Goal: Task Accomplishment & Management: Complete application form

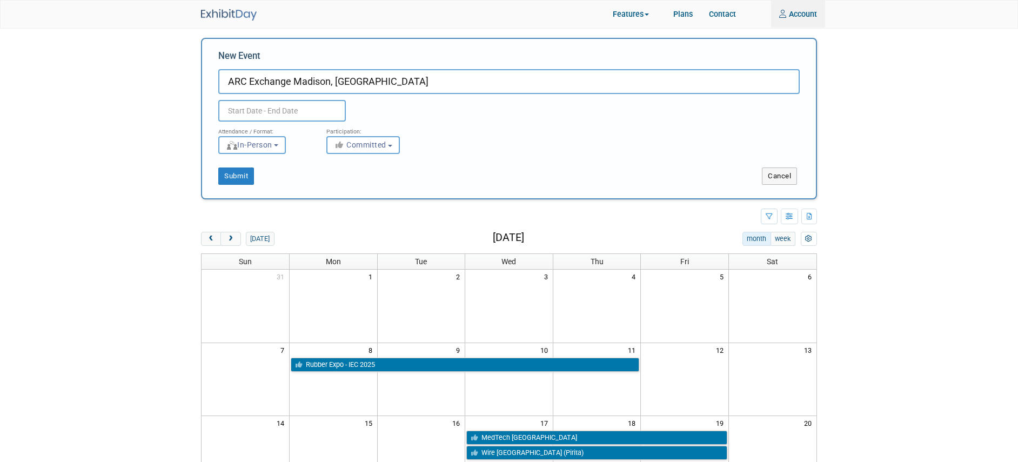
type input "ARC Exchange Madison, WI"
click at [294, 108] on input "text" at bounding box center [281, 111] width 127 height 22
click at [291, 110] on input "text" at bounding box center [281, 111] width 127 height 22
click at [251, 108] on input "text" at bounding box center [281, 111] width 127 height 22
drag, startPoint x: 407, startPoint y: 121, endPoint x: 341, endPoint y: 115, distance: 66.2
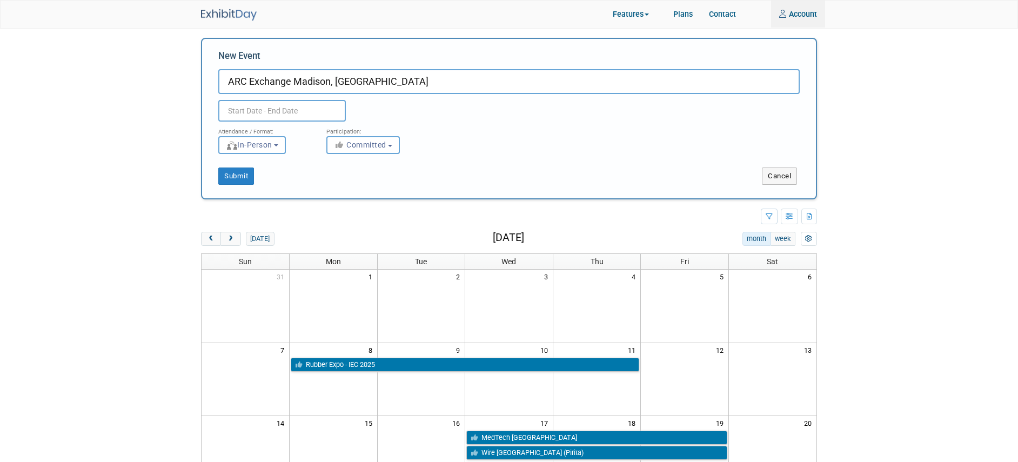
click at [402, 122] on div "Participation:" at bounding box center [372, 129] width 92 height 14
click at [294, 113] on input "text" at bounding box center [281, 111] width 127 height 22
type input "Sept 10 to Sept 10"
click at [466, 124] on div "Attendance / Format: <img src="https://www.exhibitday.com/Images/Format-InPerso…" at bounding box center [509, 138] width 598 height 32
click at [244, 175] on button "Submit" at bounding box center [236, 175] width 36 height 17
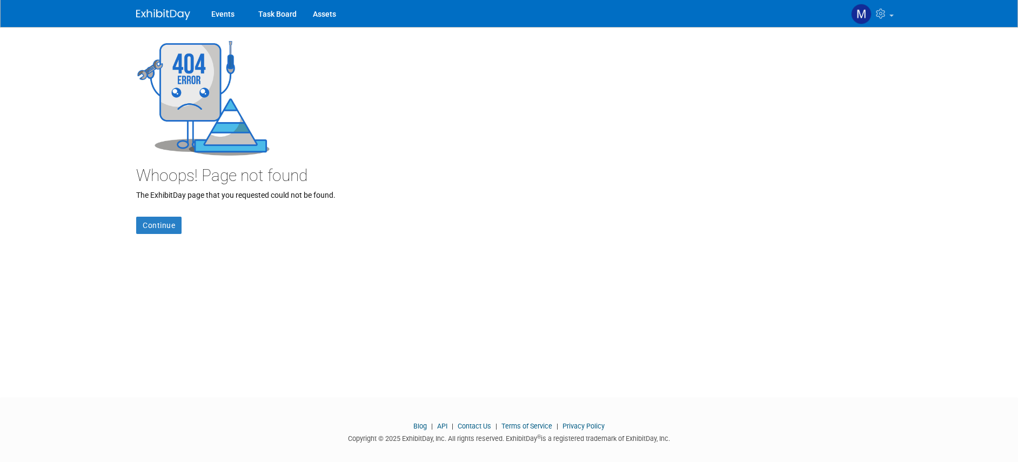
scroll to position [4, 0]
click at [163, 225] on link "Continue" at bounding box center [158, 224] width 45 height 17
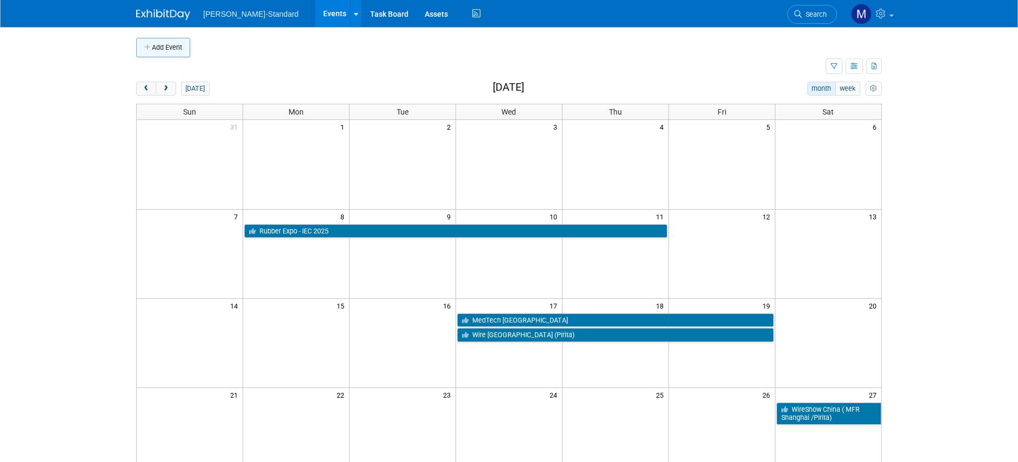
click at [148, 55] on button "Add Event" at bounding box center [163, 47] width 54 height 19
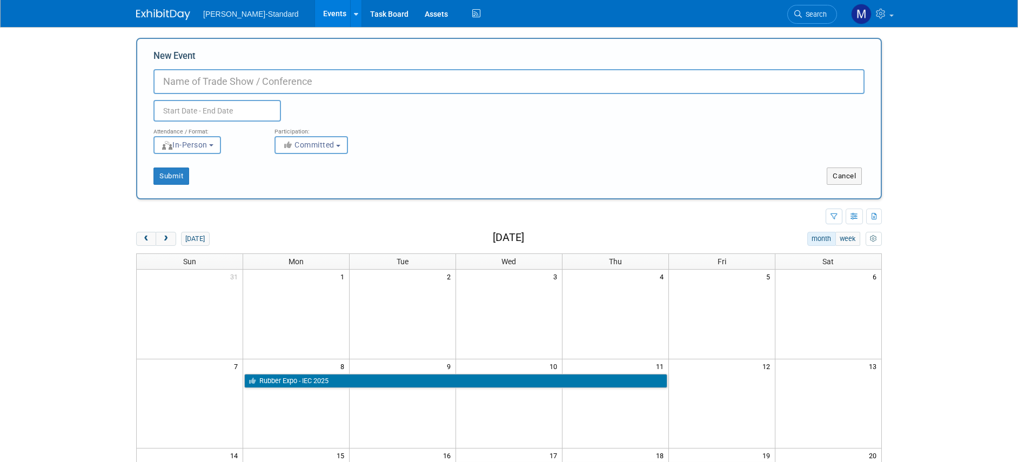
click at [208, 70] on input "New Event" at bounding box center [508, 81] width 711 height 25
type input "ARC Madison, [GEOGRAPHIC_DATA]"
click at [189, 106] on input "text" at bounding box center [216, 111] width 127 height 22
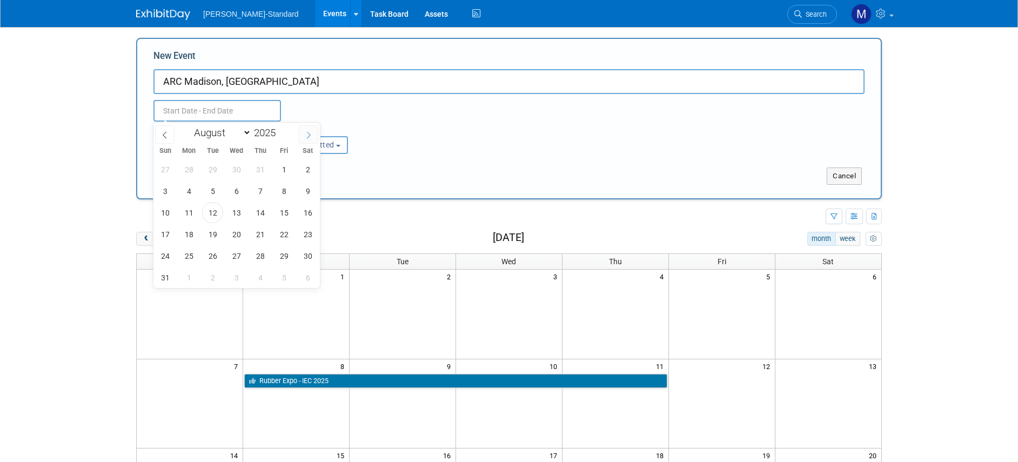
click at [308, 135] on icon at bounding box center [309, 135] width 8 height 8
select select "8"
click at [239, 189] on span "10" at bounding box center [236, 190] width 21 height 21
type input "Sep 10, 2025 to Sep 10, 2025"
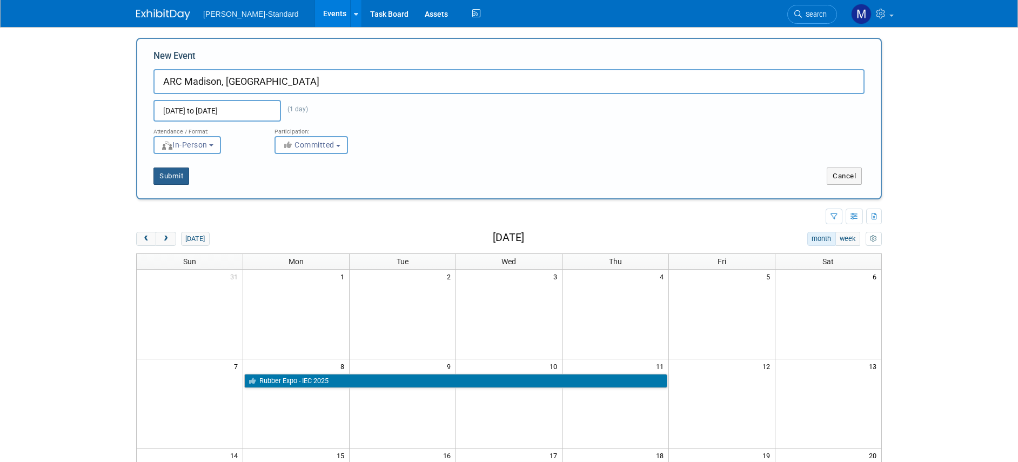
click at [181, 179] on button "Submit" at bounding box center [171, 175] width 36 height 17
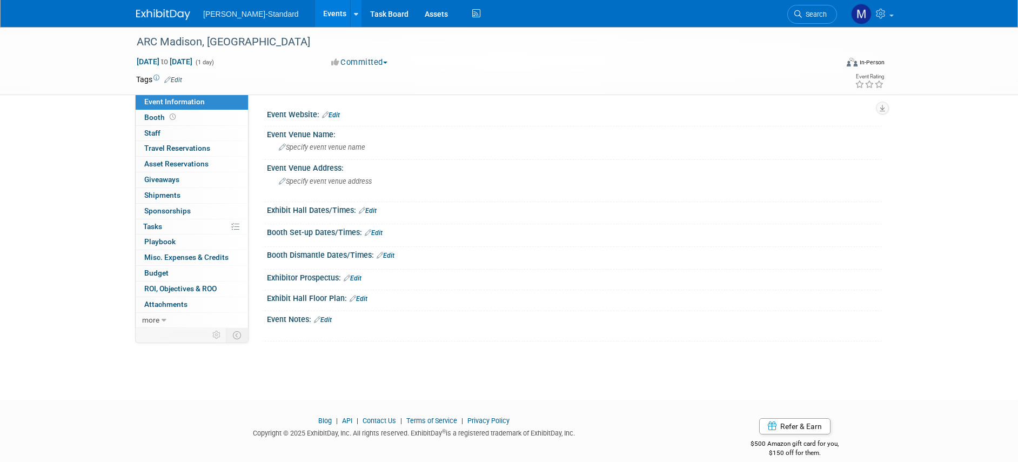
click at [336, 113] on link "Edit" at bounding box center [331, 115] width 18 height 8
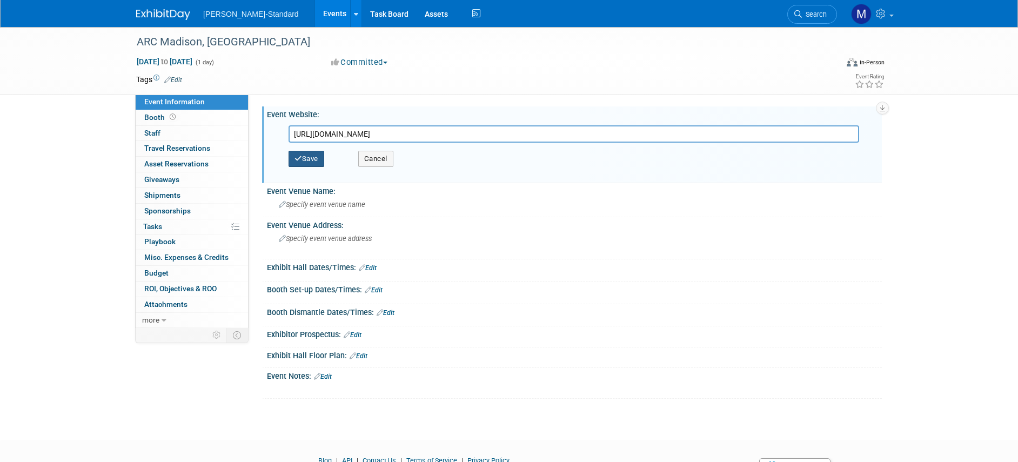
type input "[URL][DOMAIN_NAME]"
click at [311, 155] on button "Save" at bounding box center [306, 159] width 36 height 16
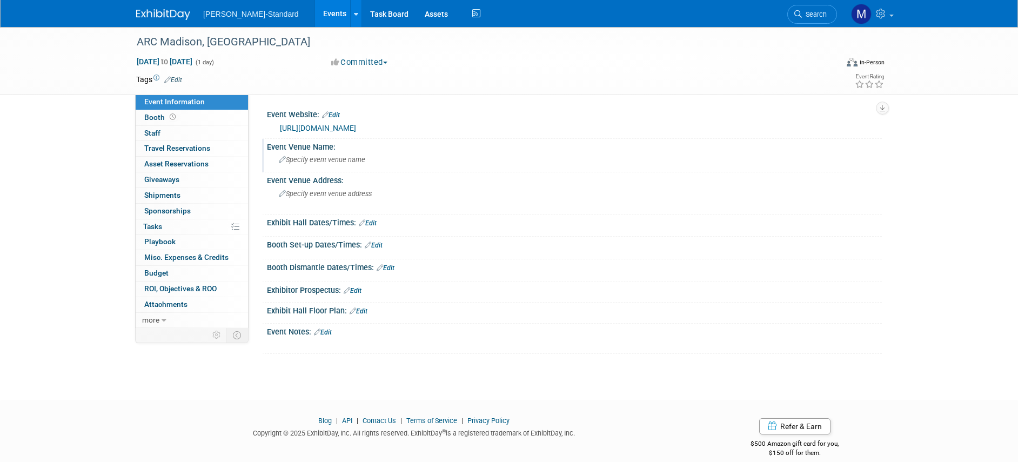
click at [386, 162] on div "Specify event venue name" at bounding box center [574, 159] width 599 height 17
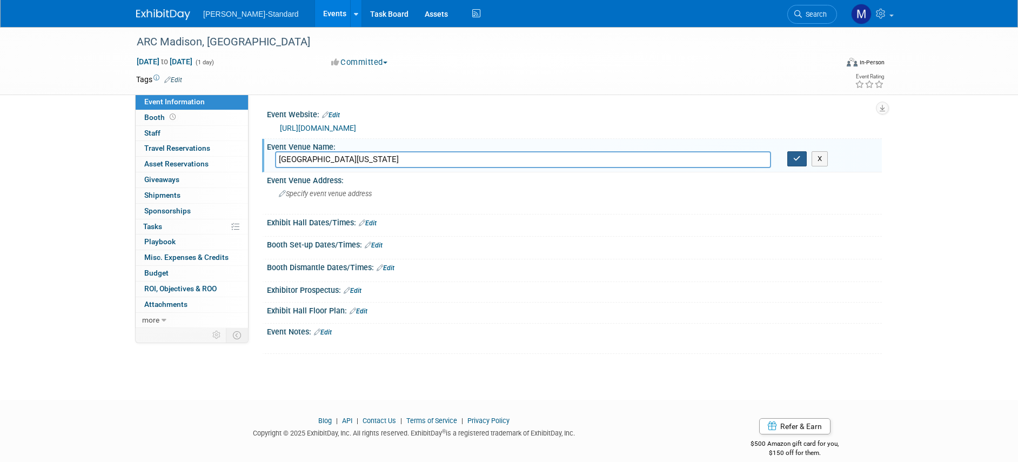
type input "University of Madison-Wisconsin"
click at [798, 162] on icon "button" at bounding box center [797, 158] width 8 height 7
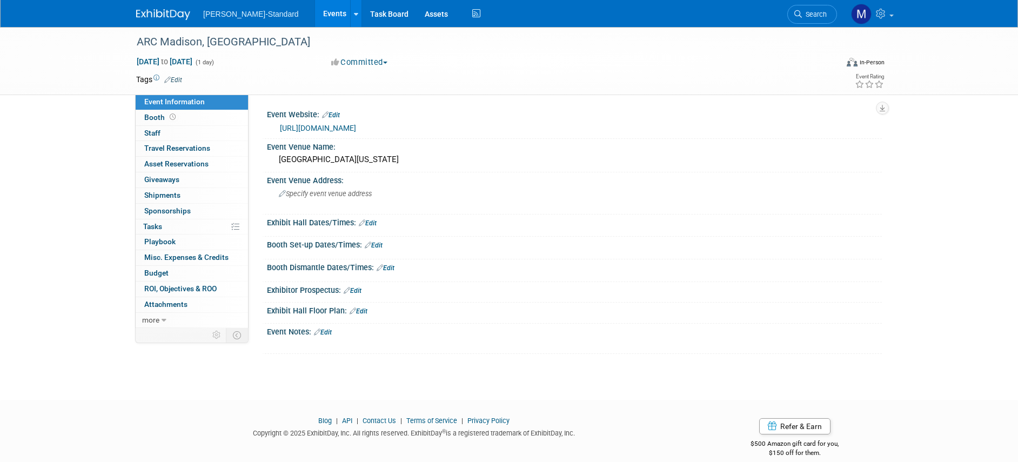
click at [334, 113] on link "Edit" at bounding box center [331, 115] width 18 height 8
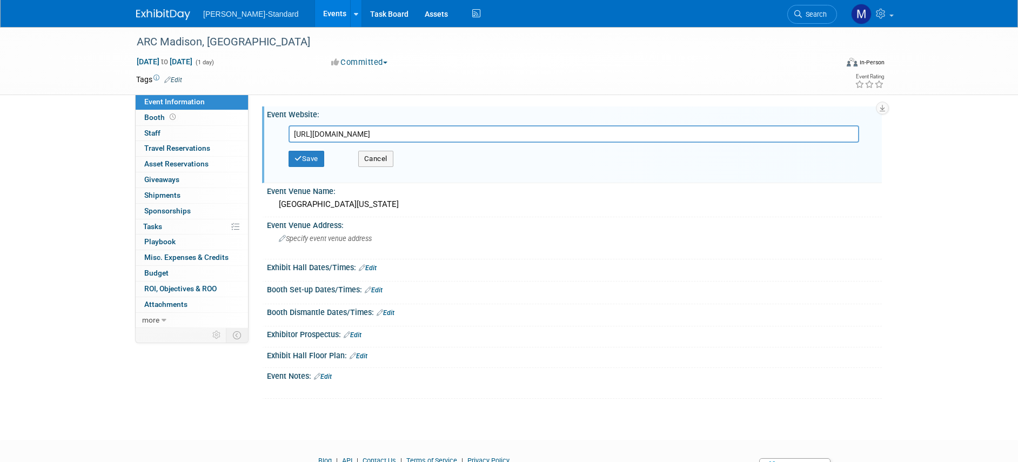
drag, startPoint x: 476, startPoint y: 133, endPoint x: 265, endPoint y: 133, distance: 211.2
click at [265, 133] on div "Event Website: Edit https://www.rolltoroll.org/2025-arc-exchange https://www.ro…" at bounding box center [572, 144] width 620 height 77
type input "https://www.rolltoroll.org/arc-exchange-madison"
click at [303, 160] on button "Save" at bounding box center [306, 159] width 36 height 16
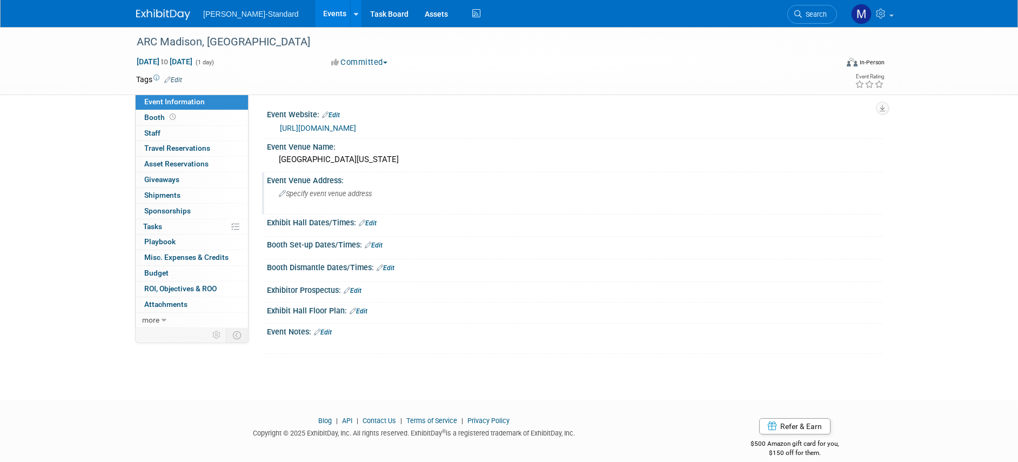
click at [357, 196] on span "Specify event venue address" at bounding box center [325, 194] width 93 height 8
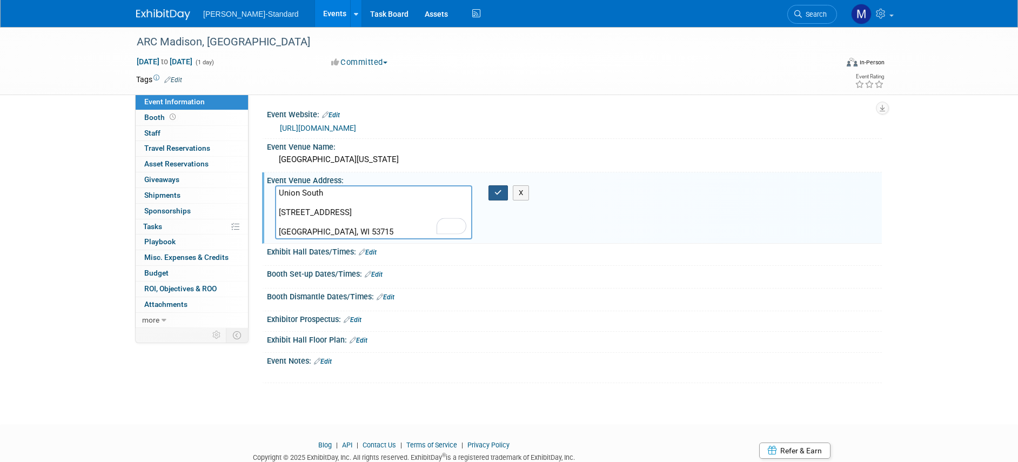
type textarea "Union South 1308 W Dayton St, Madison, WI 53715"
click at [499, 191] on icon "button" at bounding box center [498, 192] width 8 height 7
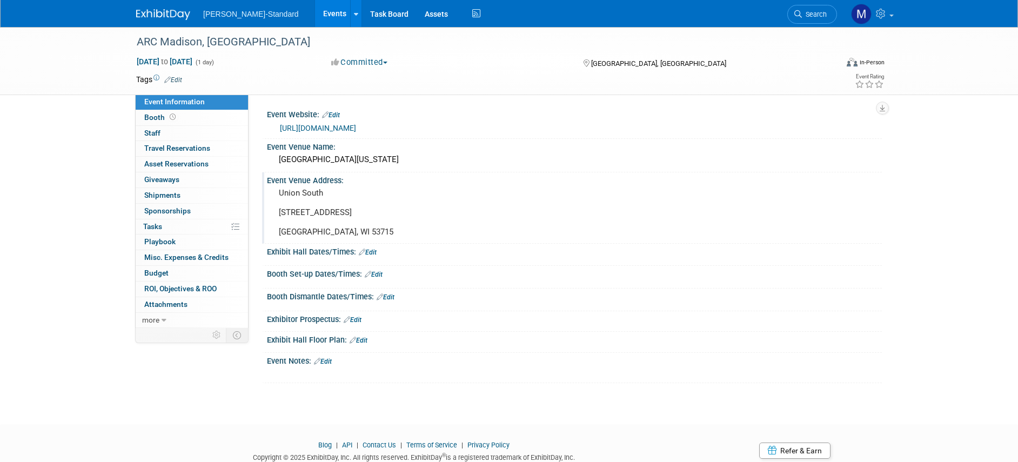
click at [100, 70] on div "ARC Madison, WI Sep 10, 2025 to Sep 10, 2025 (1 day) Sep 10, 2025 to Sep 10, 20…" at bounding box center [509, 61] width 1018 height 68
click at [163, 11] on img at bounding box center [163, 14] width 54 height 11
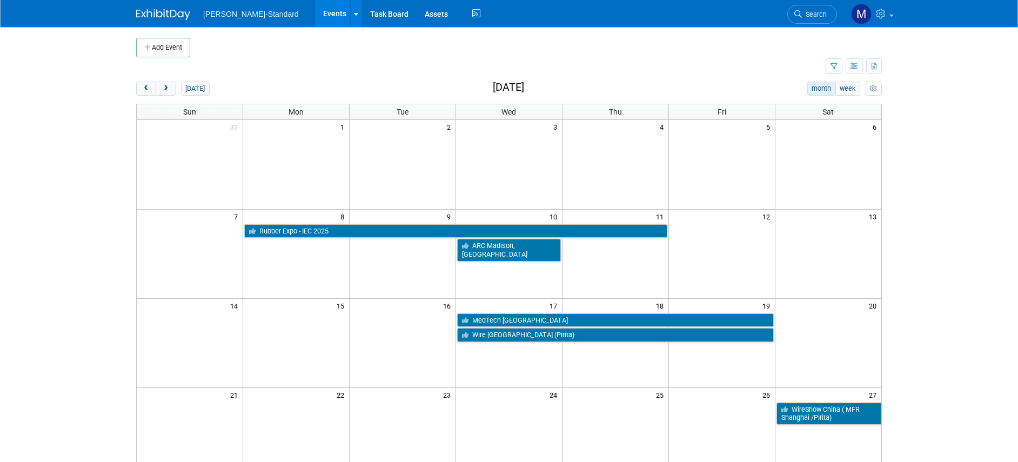
click at [167, 49] on button "Add Event" at bounding box center [163, 47] width 54 height 19
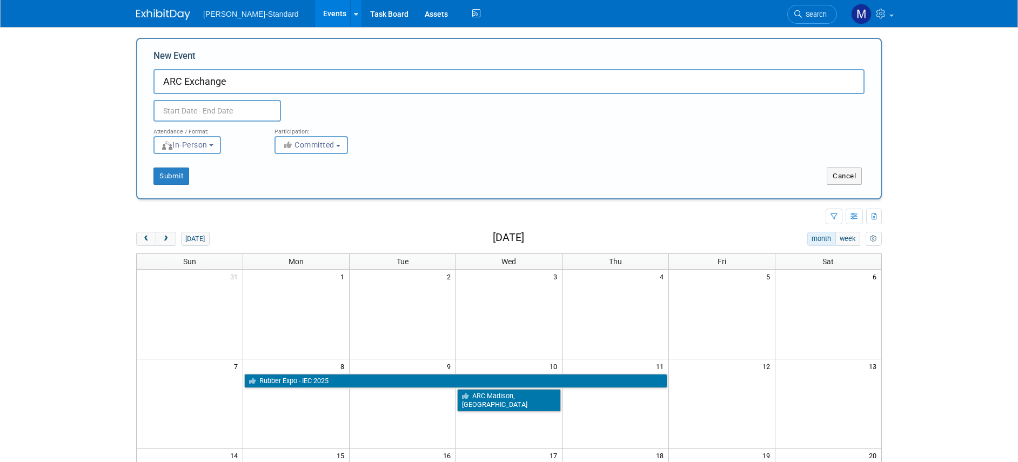
paste input "https://www.rolltoroll.org/arc-exchange-rochester"
type input "ARC Exchange"
click at [243, 109] on input "text" at bounding box center [216, 111] width 127 height 22
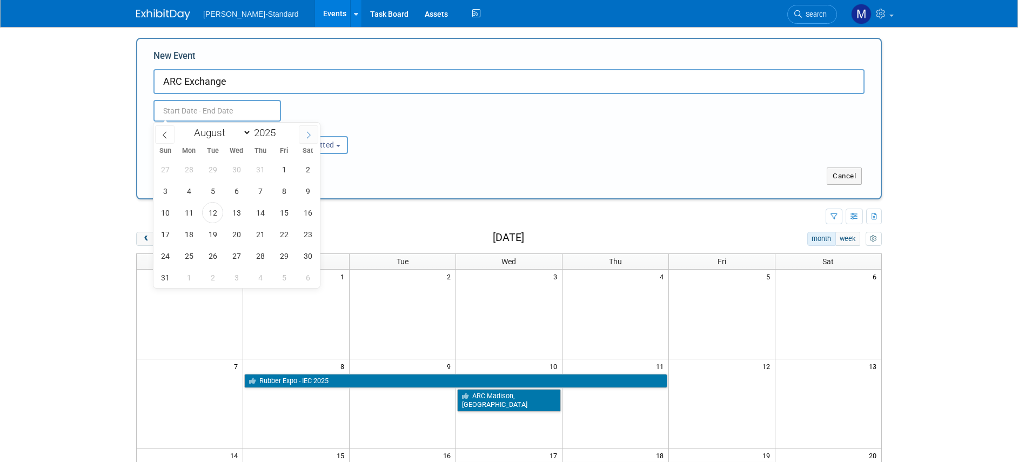
click at [305, 135] on icon at bounding box center [309, 135] width 8 height 8
select select "9"
click at [213, 258] on span "28" at bounding box center [212, 255] width 21 height 21
type input "[DATE] to [DATE]"
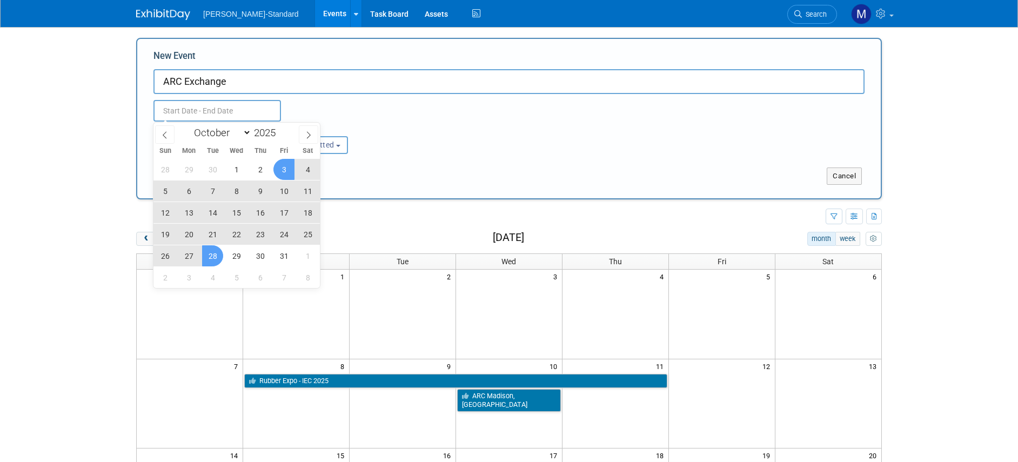
type input "[DATE] to [DATE]"
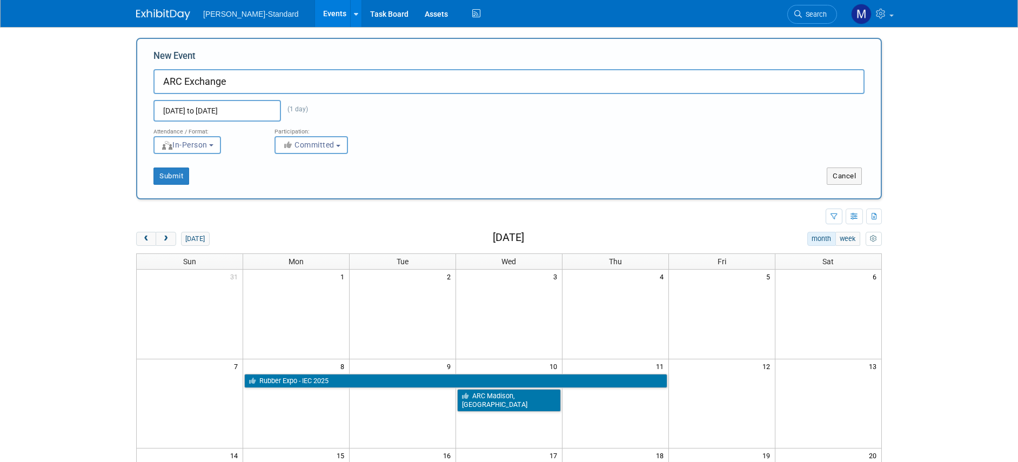
click at [370, 126] on div "Participation:" at bounding box center [326, 129] width 105 height 14
click at [173, 174] on button "Submit" at bounding box center [171, 175] width 36 height 17
type input "ARC Exchange"
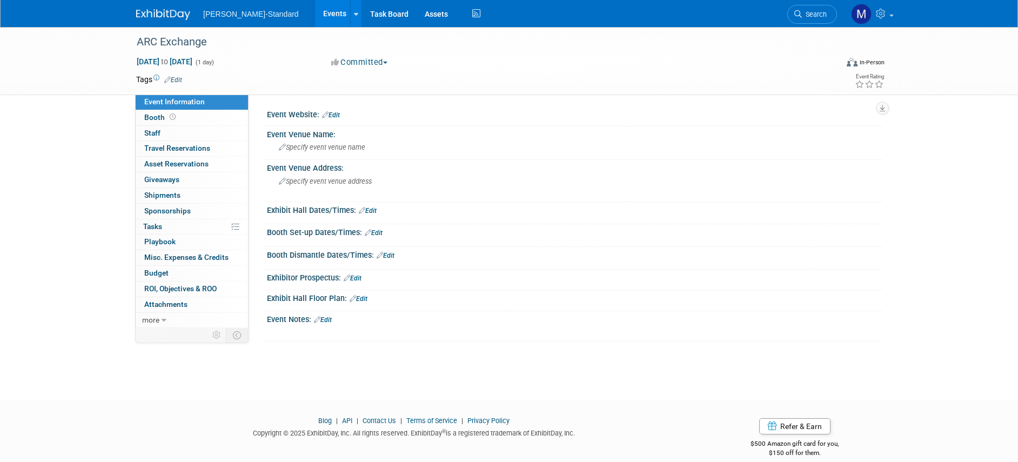
click at [336, 113] on link "Edit" at bounding box center [331, 115] width 18 height 8
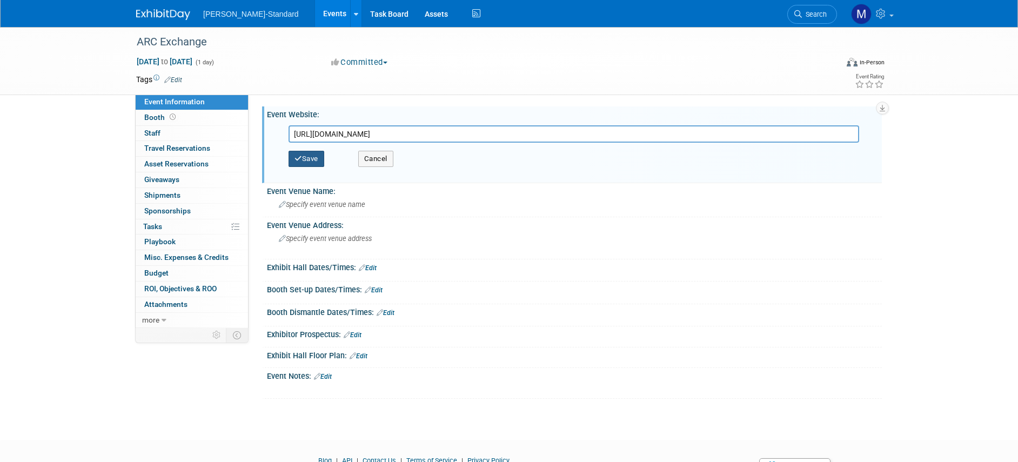
type input "[URL][DOMAIN_NAME]"
click at [307, 156] on button "Save" at bounding box center [306, 159] width 36 height 16
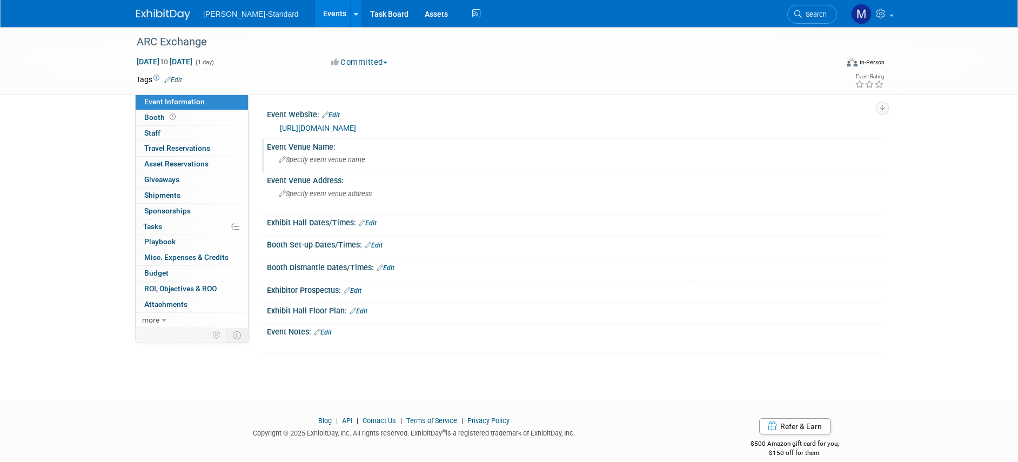
click at [367, 163] on div "Specify event venue name" at bounding box center [574, 159] width 599 height 17
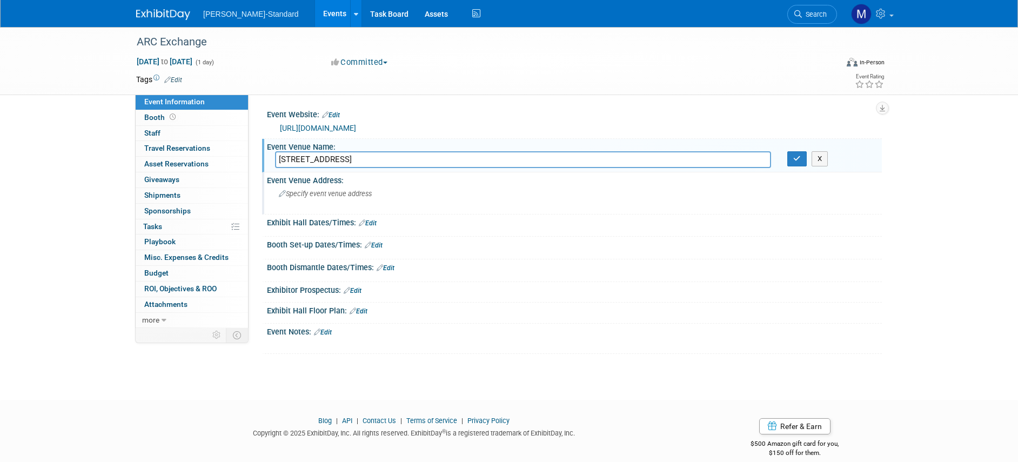
type input "149 Lomb Memorial Drive, Rochester, NY 14623"
click at [349, 191] on span "Specify event venue address" at bounding box center [325, 194] width 93 height 8
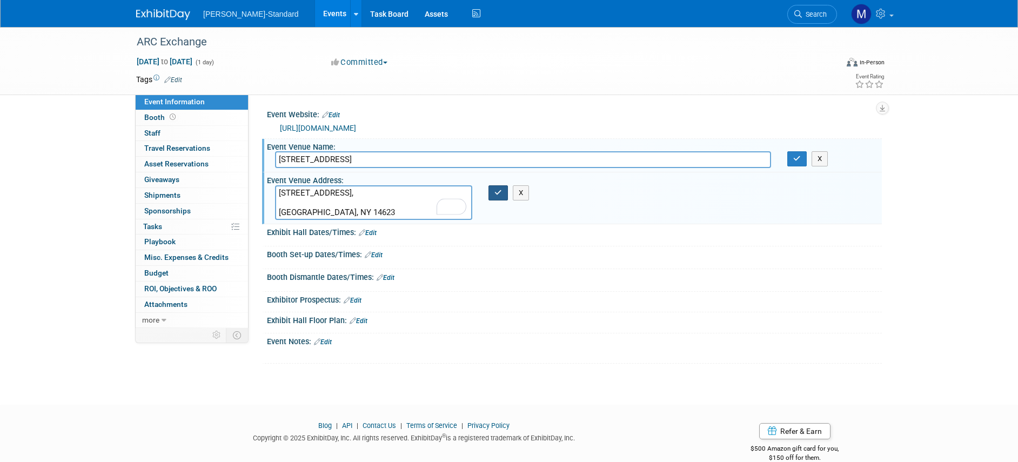
type textarea "149 Lomb Memorial Drive, Rochester, NY 14623"
click at [495, 194] on icon "button" at bounding box center [498, 192] width 8 height 7
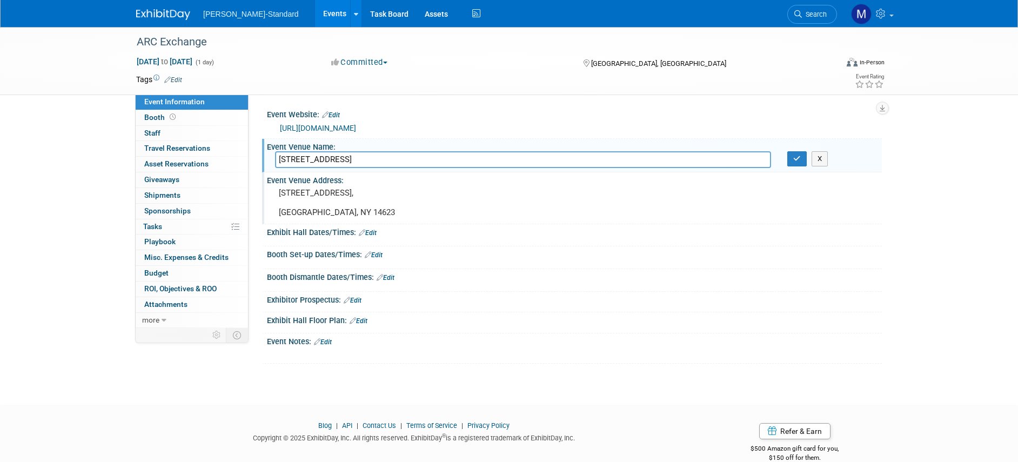
drag, startPoint x: 479, startPoint y: 166, endPoint x: 258, endPoint y: 152, distance: 220.8
click at [258, 152] on div "Event Website: Edit https://www.rolltoroll.org/arc-exchange-rochester https://w…" at bounding box center [565, 211] width 633 height 233
paste input "Gordon Field House"
type input "Gordon Field House - RIT University"
click at [796, 163] on button "button" at bounding box center [796, 158] width 19 height 15
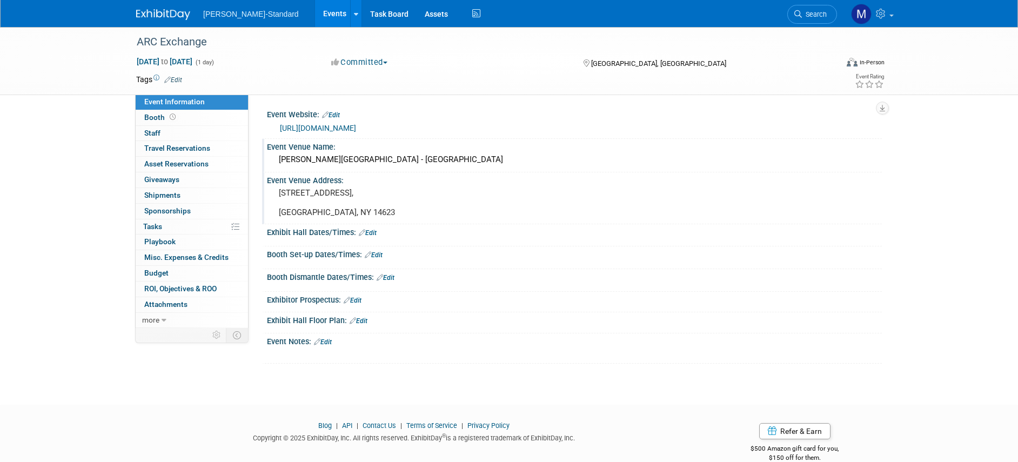
drag, startPoint x: 22, startPoint y: 194, endPoint x: 29, endPoint y: 190, distance: 8.5
click at [27, 192] on div "ARC Exchange Oct 28, 2025 to Oct 28, 2025 (1 day) Oct 28, 2025 to Oct 28, 2025 …" at bounding box center [509, 206] width 1018 height 358
click at [155, 14] on img at bounding box center [163, 14] width 54 height 11
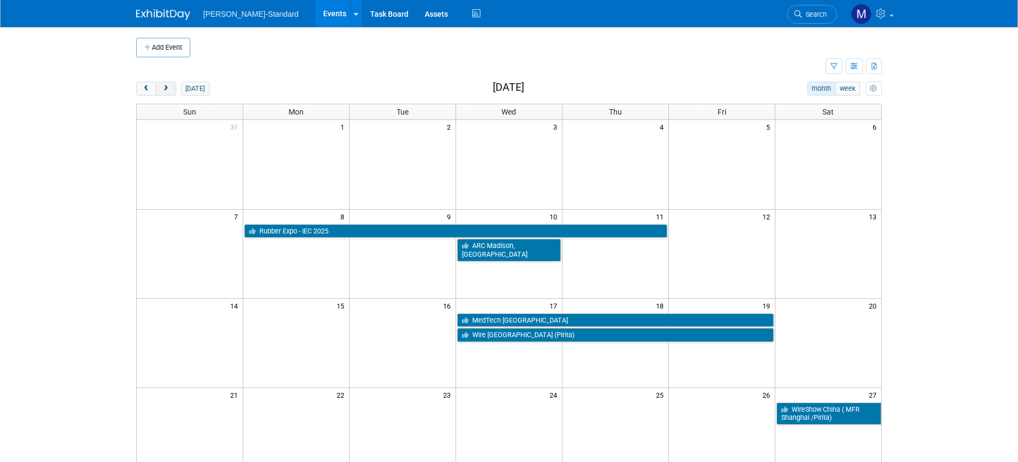
click at [163, 89] on span "next" at bounding box center [166, 88] width 8 height 7
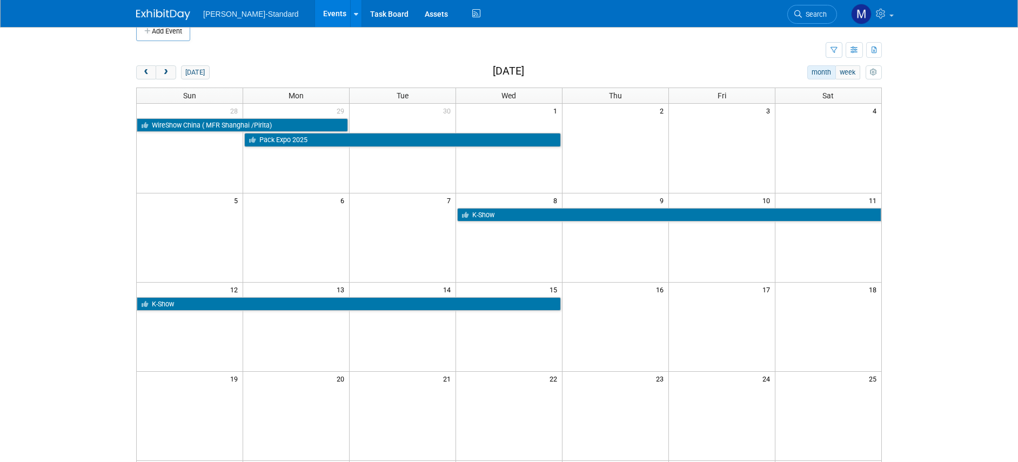
scroll to position [13, 0]
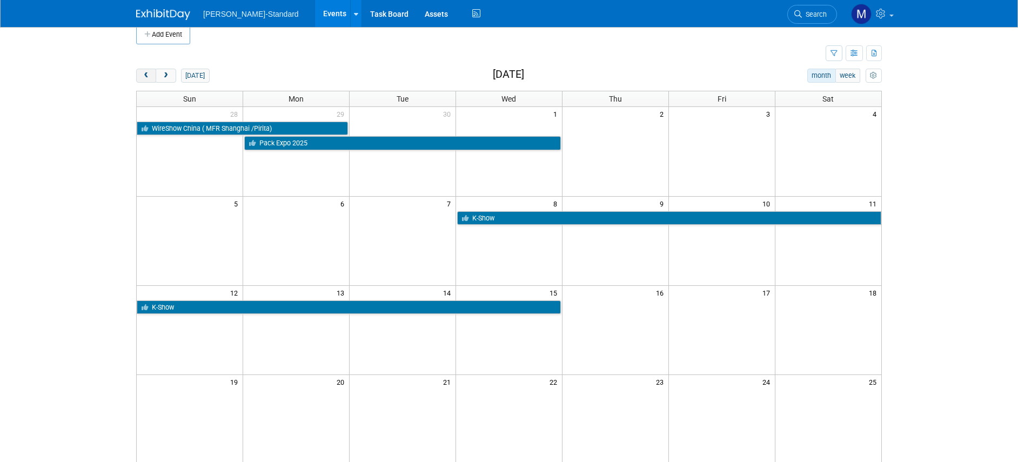
click at [151, 73] on button "prev" at bounding box center [146, 76] width 20 height 14
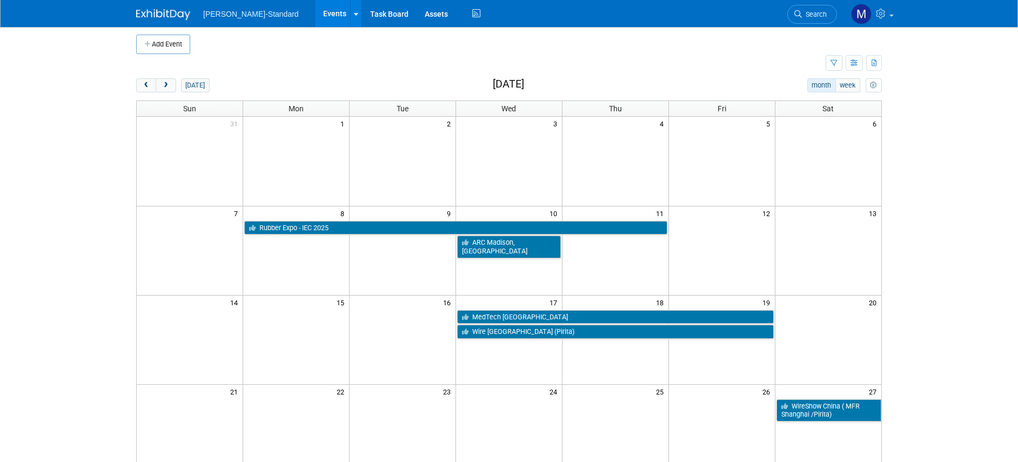
scroll to position [0, 0]
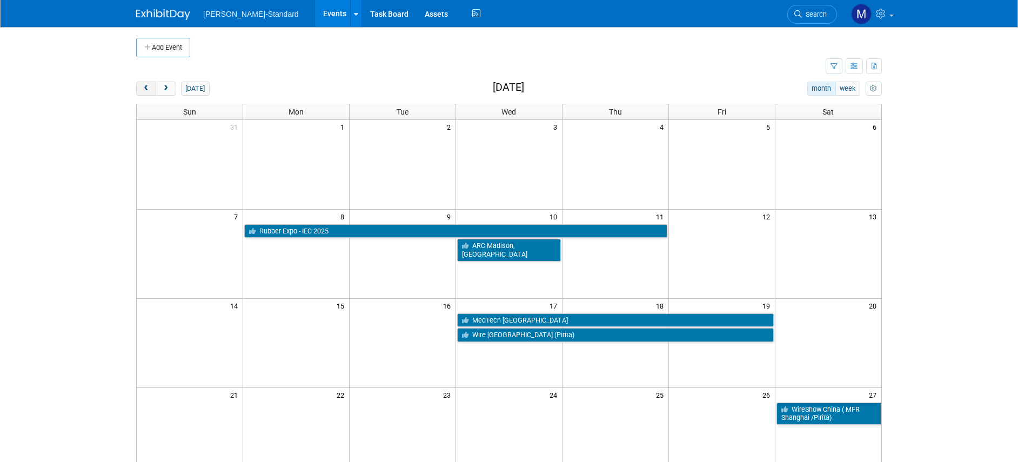
click at [147, 91] on span "prev" at bounding box center [146, 88] width 8 height 7
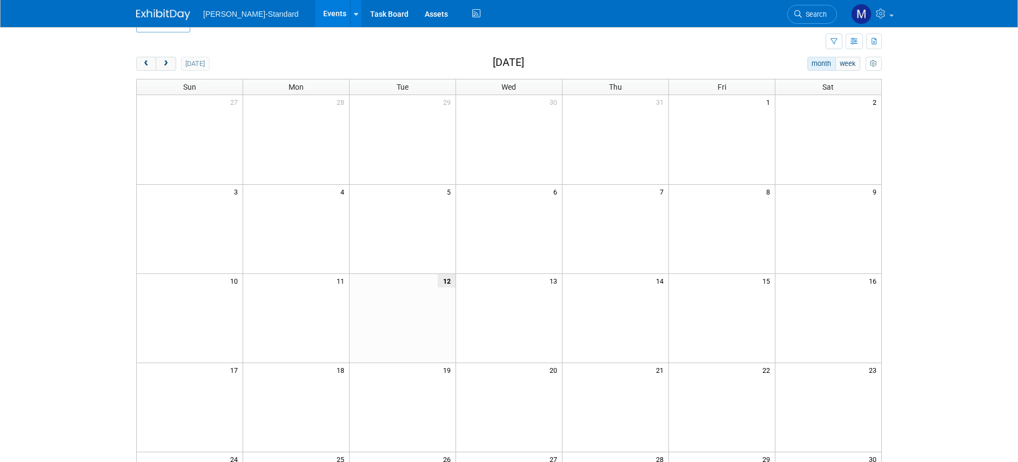
scroll to position [112, 0]
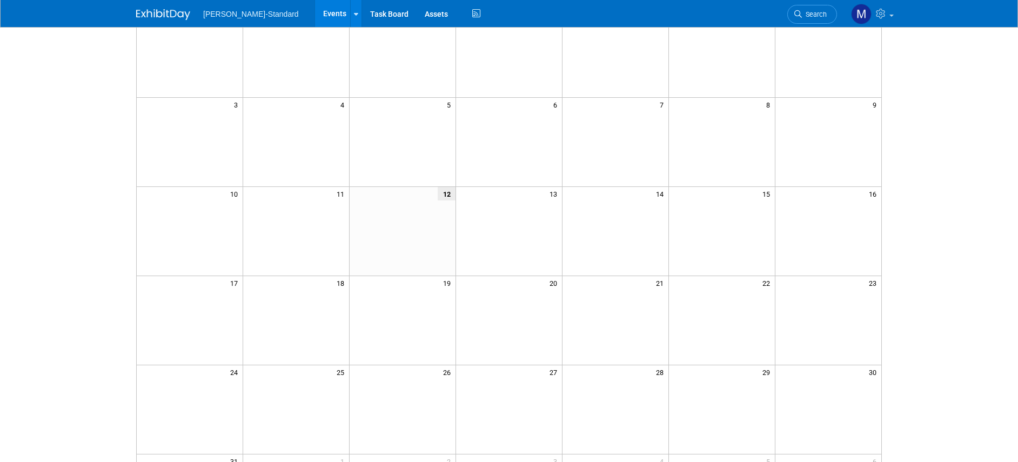
click at [162, 16] on img at bounding box center [163, 14] width 54 height 11
